Goal: Entertainment & Leisure: Browse casually

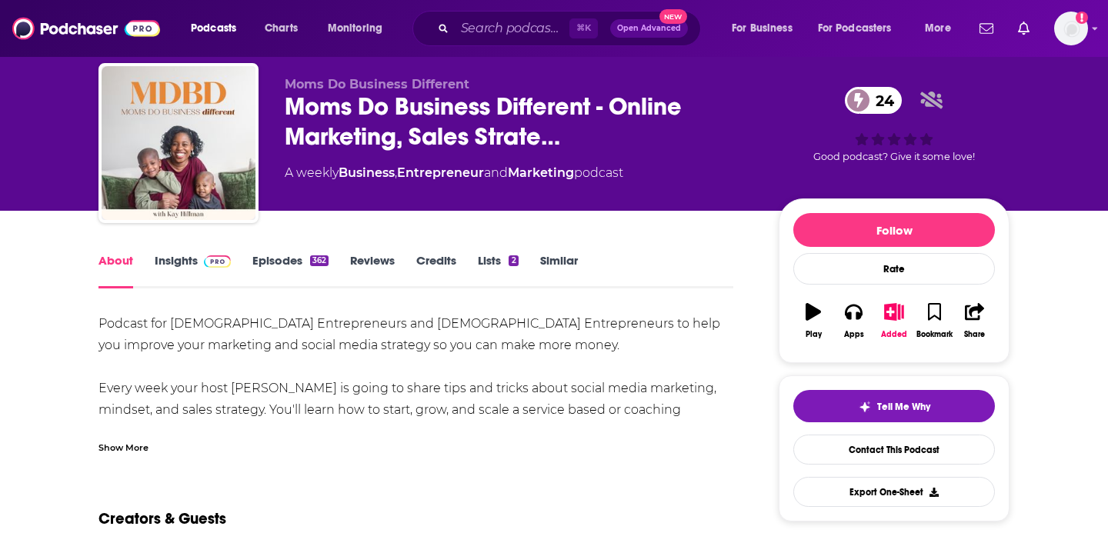
scroll to position [46, 0]
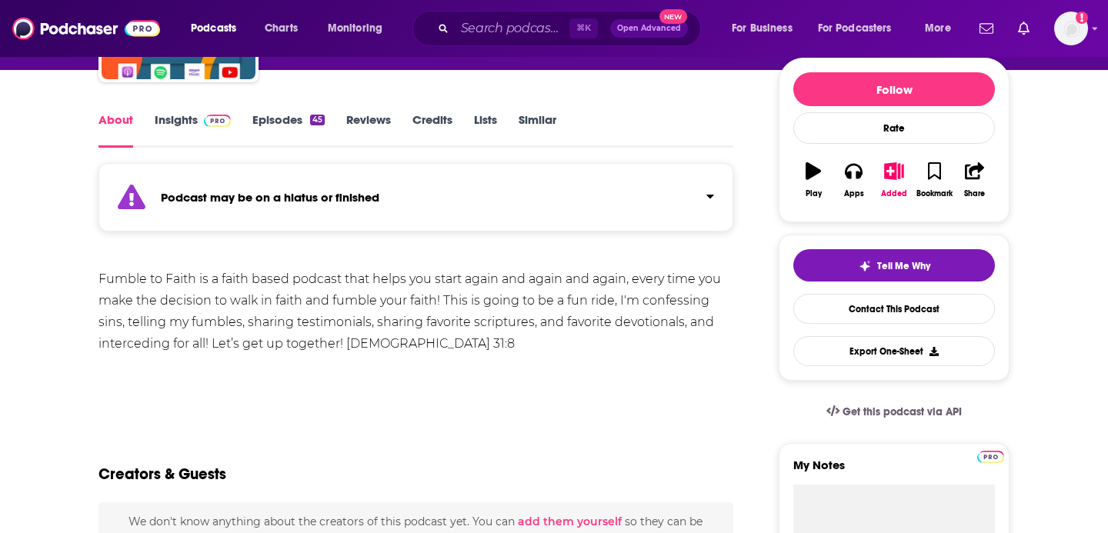
scroll to position [185, 0]
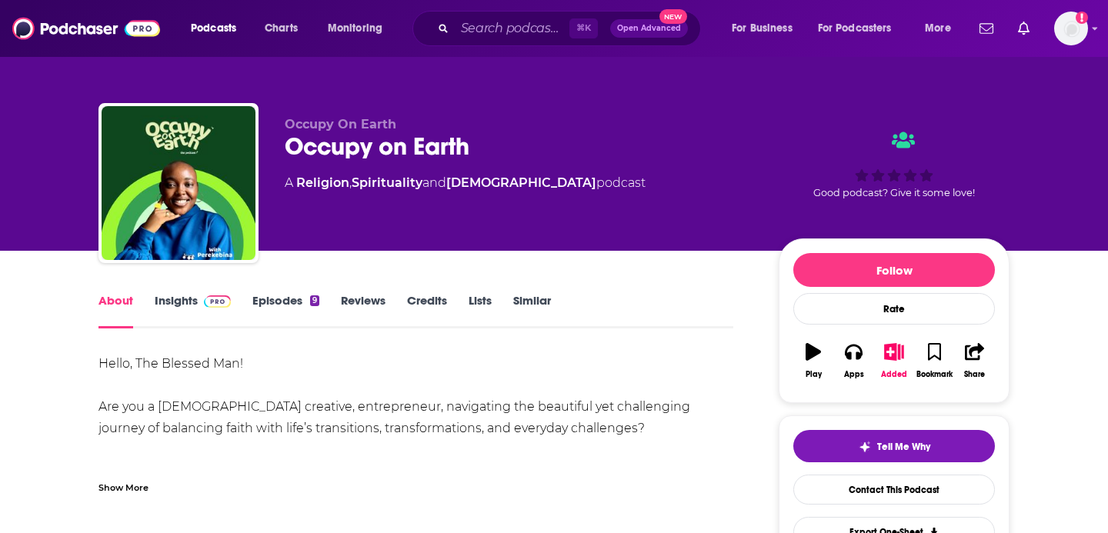
click at [143, 487] on div "Show More" at bounding box center [123, 486] width 50 height 15
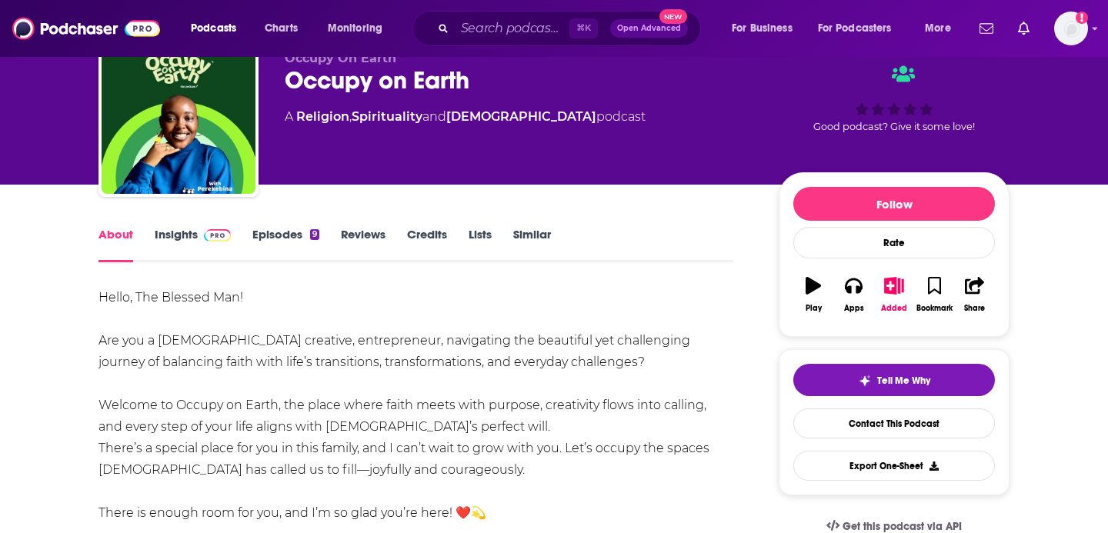
scroll to position [63, 0]
